Goal: Learn about a topic

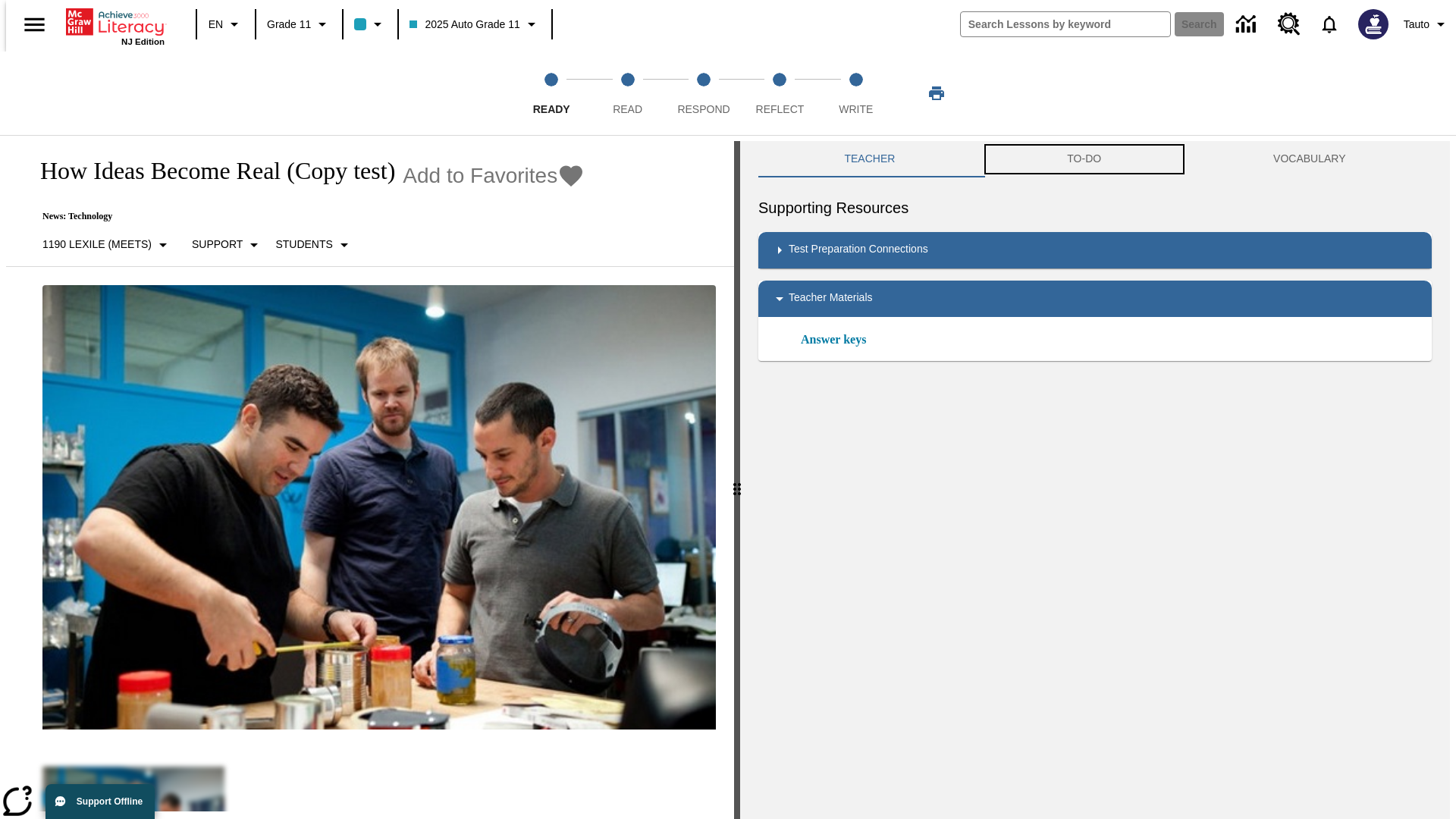
click at [1084, 159] on button "TO-DO" at bounding box center [1084, 159] width 206 height 36
